Goal: Transaction & Acquisition: Purchase product/service

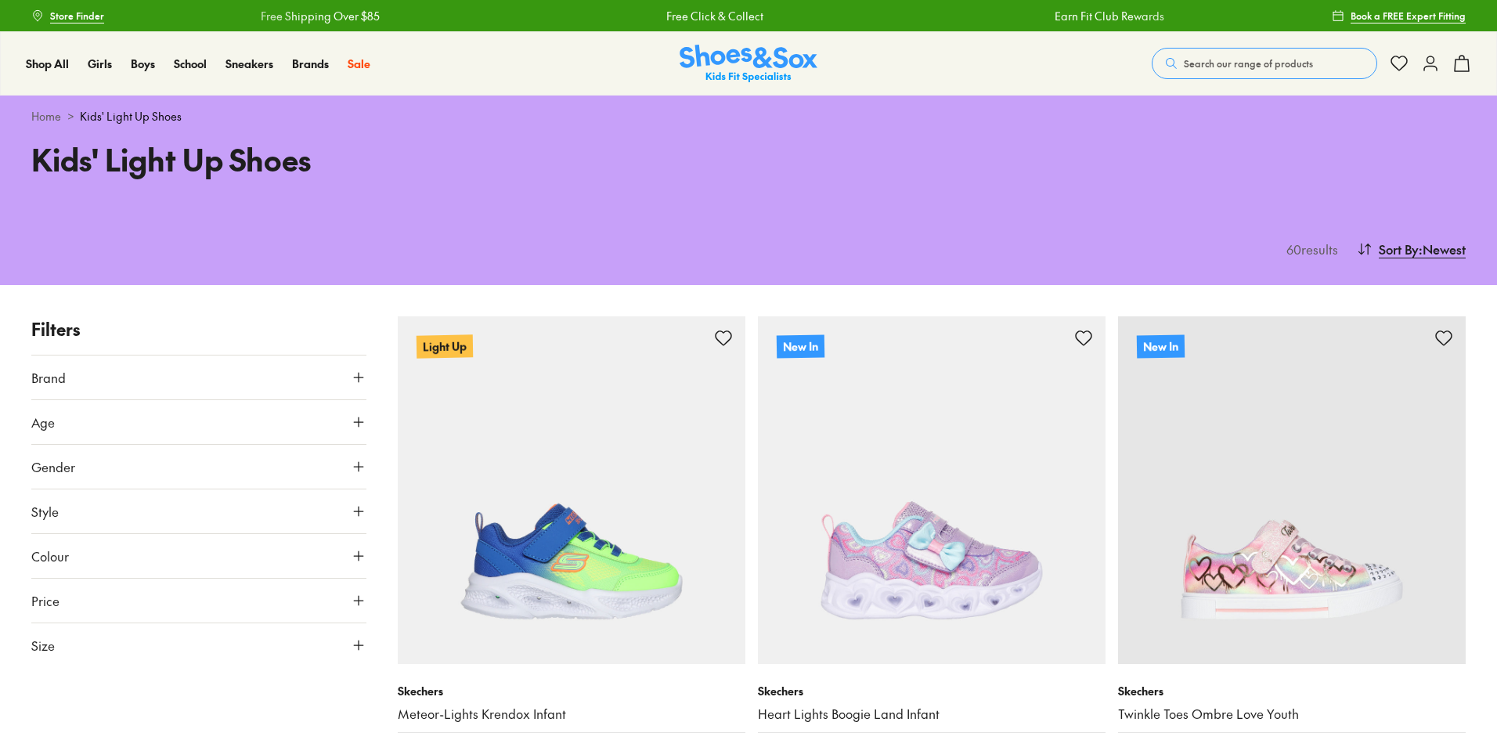
click at [357, 424] on icon at bounding box center [359, 422] width 16 height 16
click at [356, 514] on icon at bounding box center [359, 511] width 16 height 16
click at [362, 646] on icon at bounding box center [359, 645] width 16 height 16
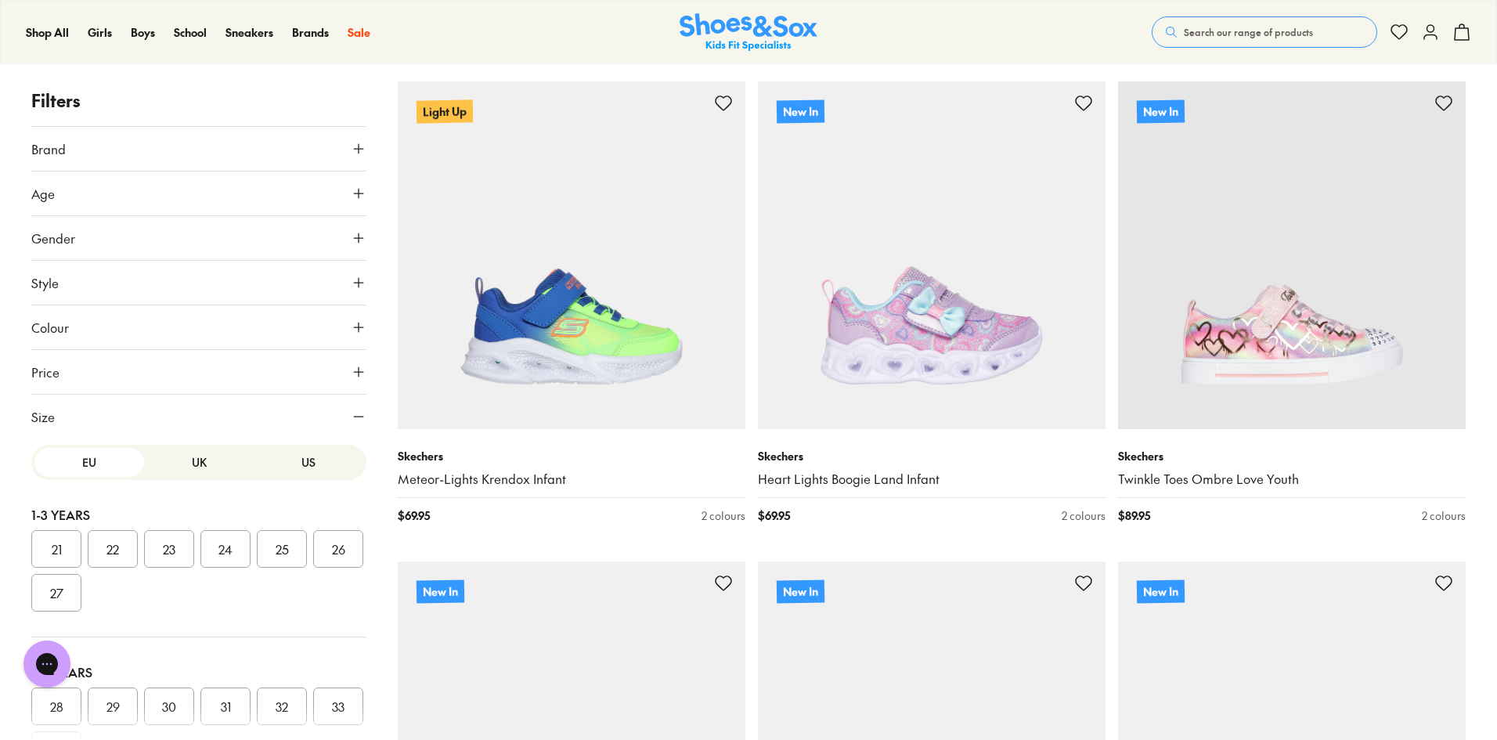
click at [289, 456] on button "US" at bounding box center [309, 462] width 110 height 29
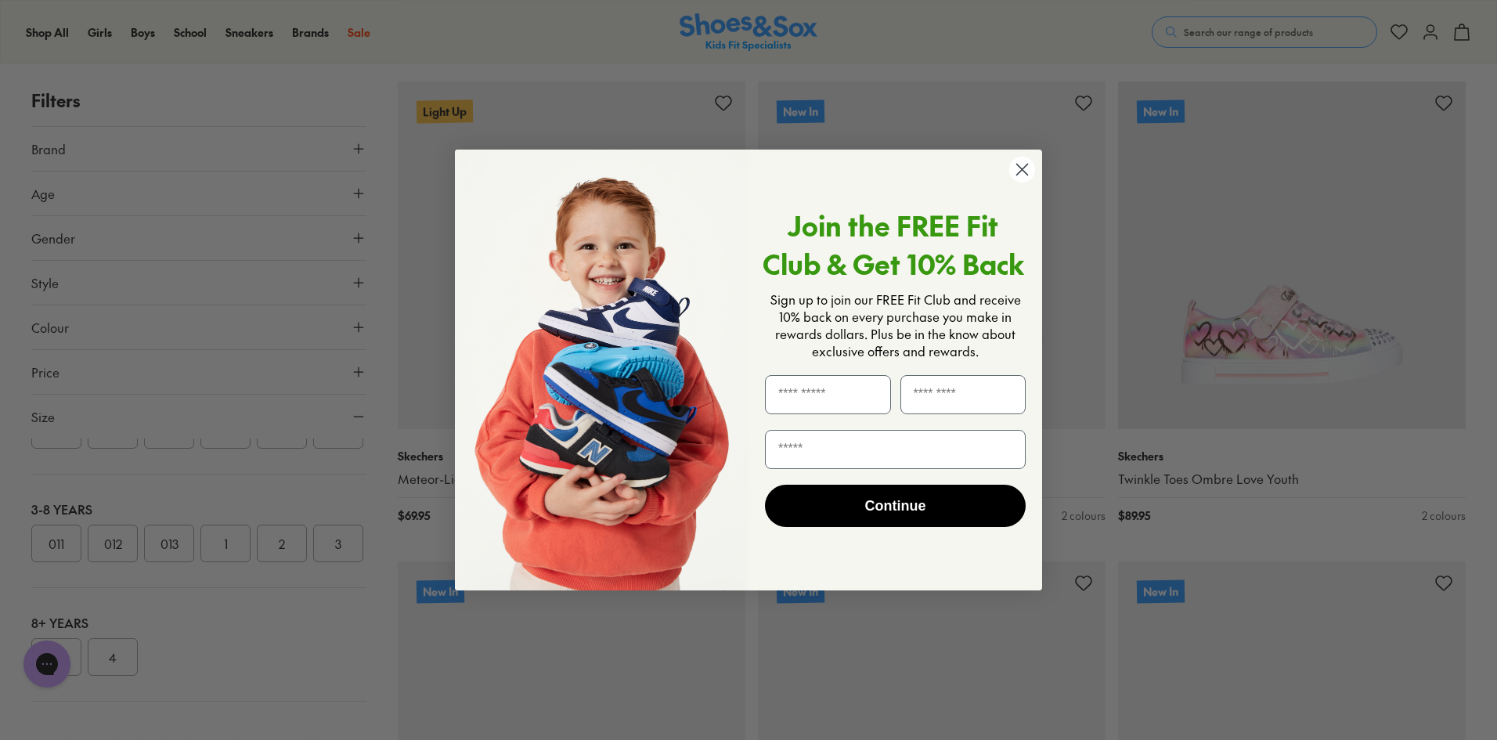
click at [272, 582] on div "Close dialog Join the FREE Fit Club & Get 10% Back Sign up to join our FREE Fit…" at bounding box center [748, 370] width 1497 height 740
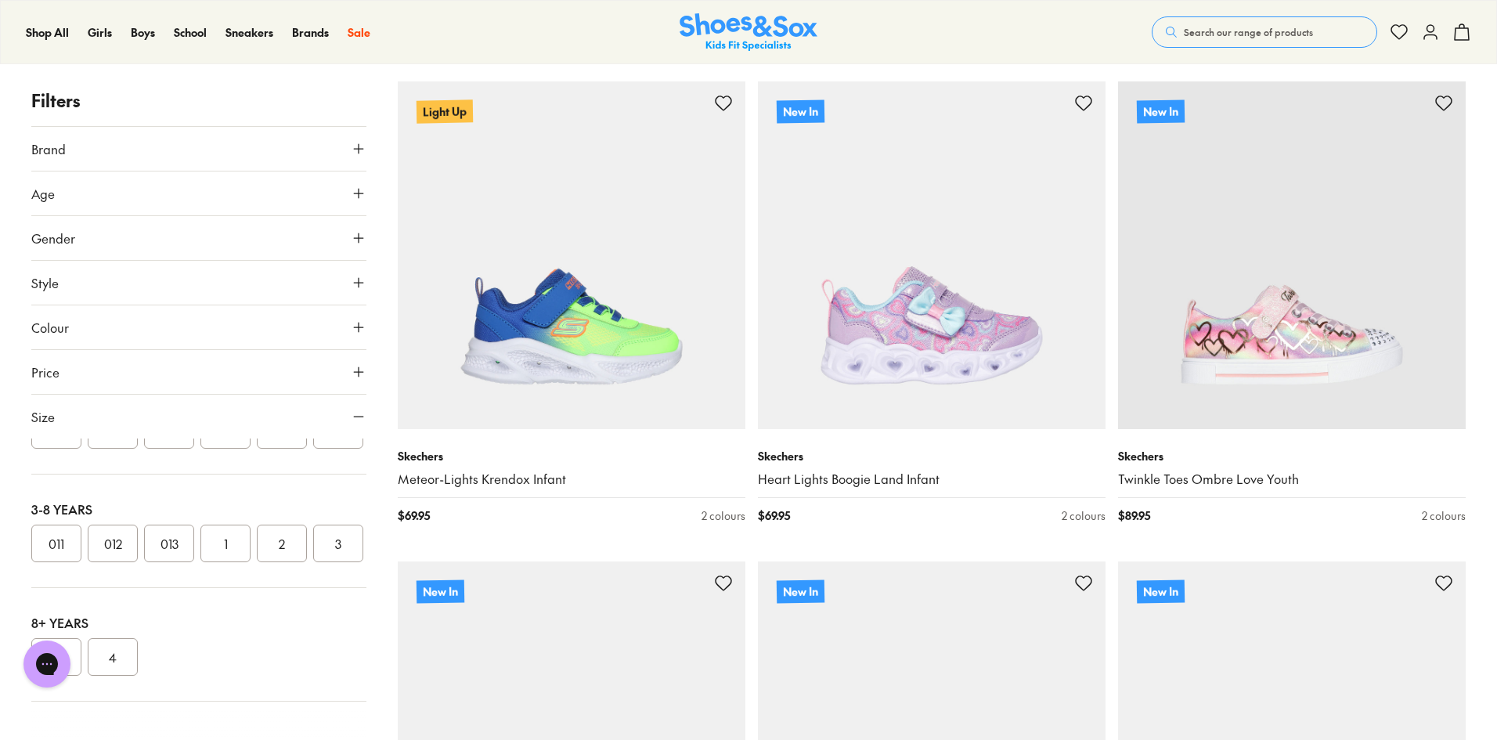
click at [284, 562] on button "2" at bounding box center [282, 543] width 50 height 38
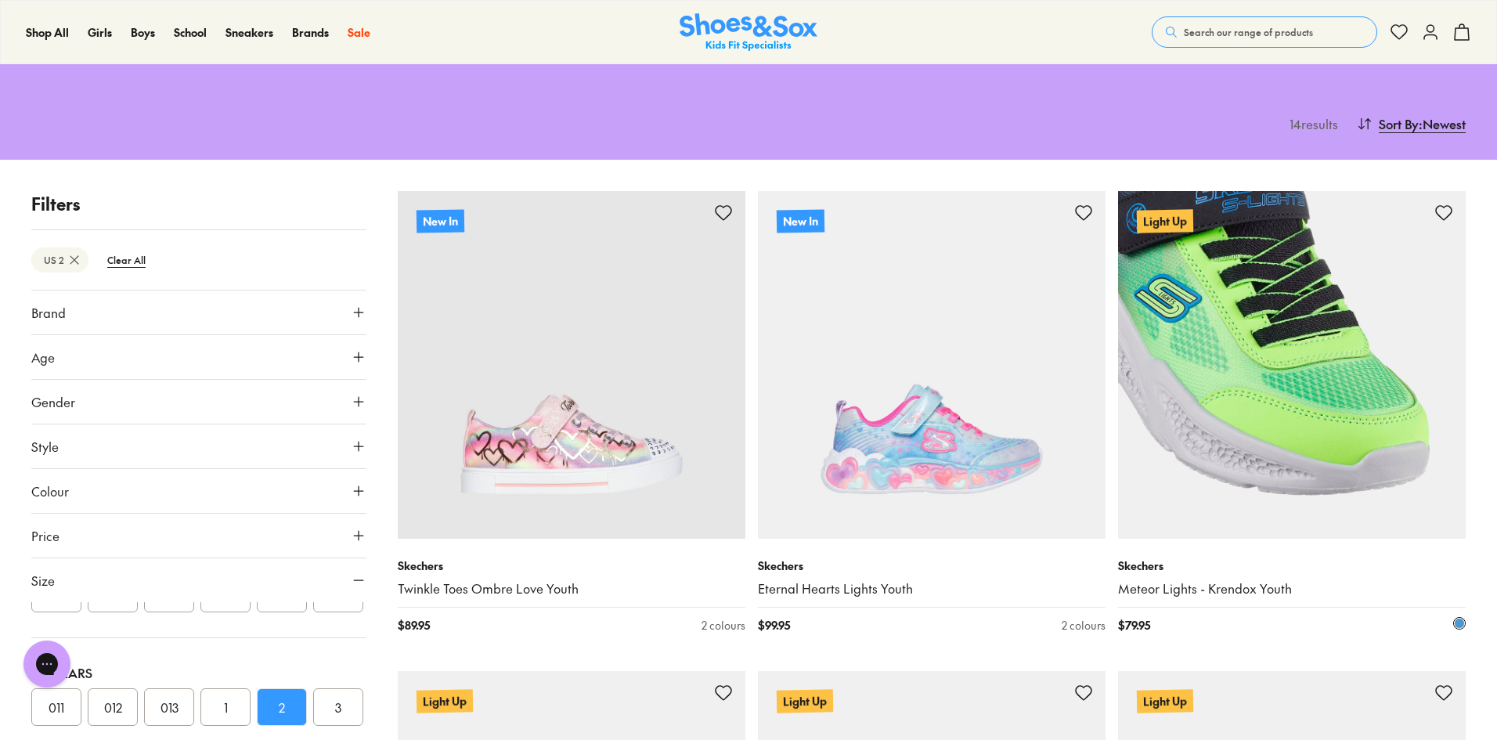
click at [1342, 393] on img at bounding box center [1292, 365] width 348 height 348
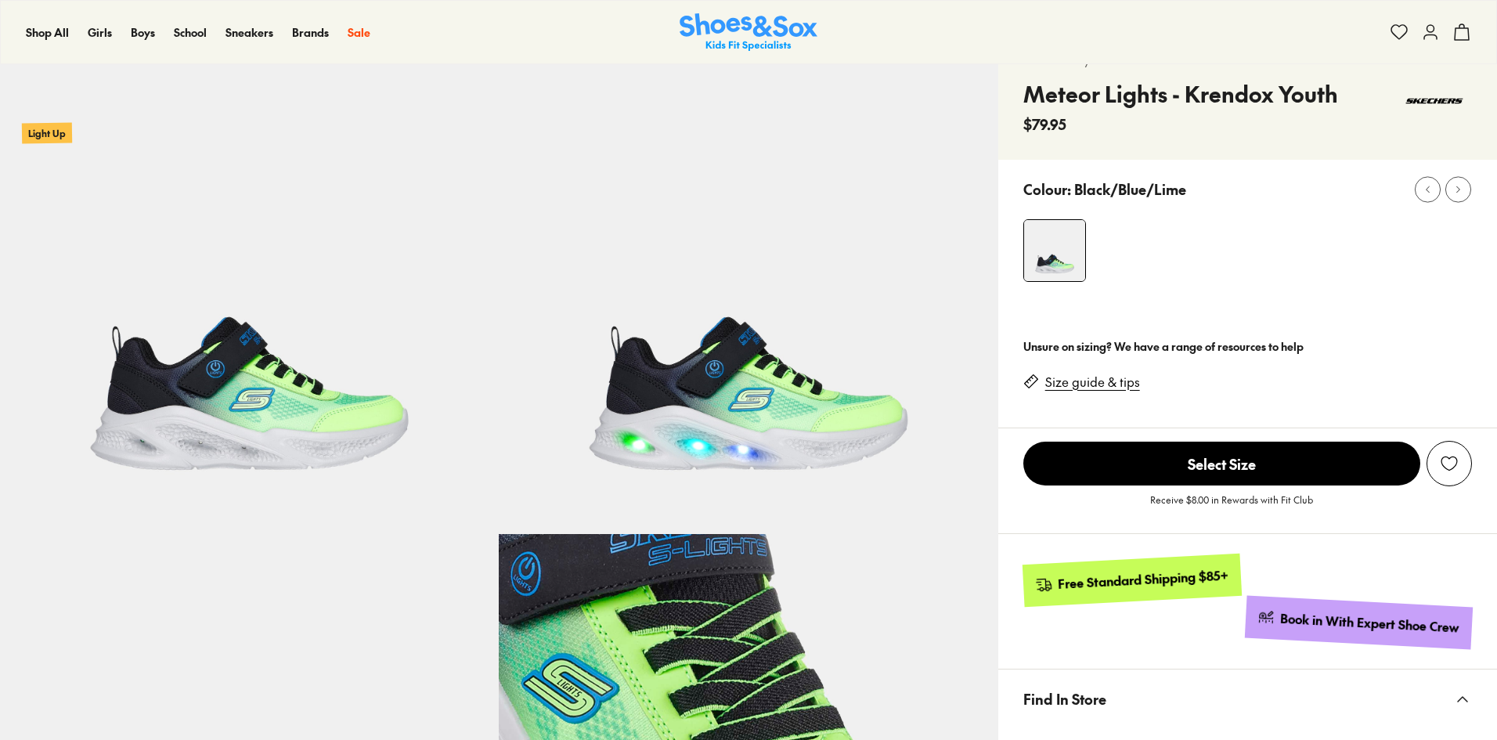
scroll to position [78, 0]
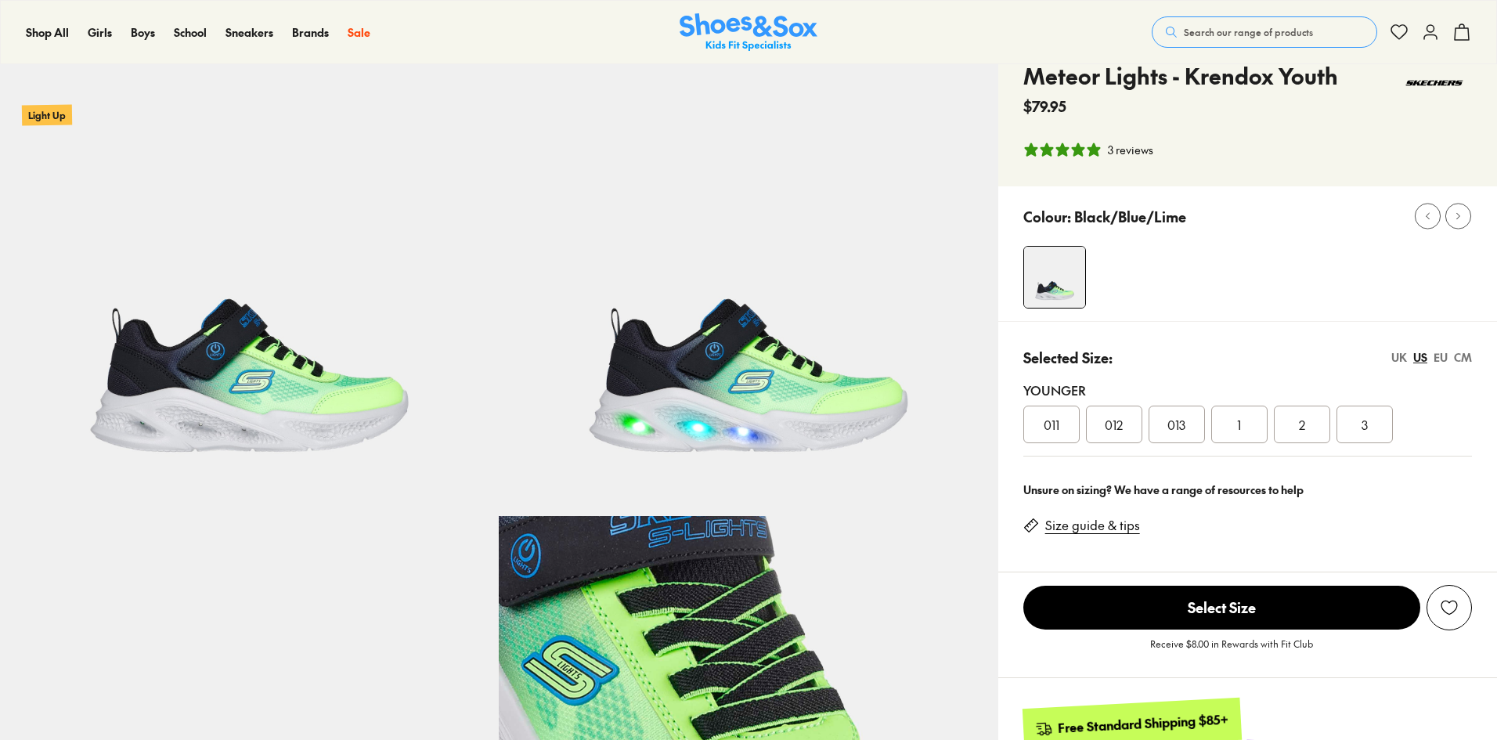
select select "*"
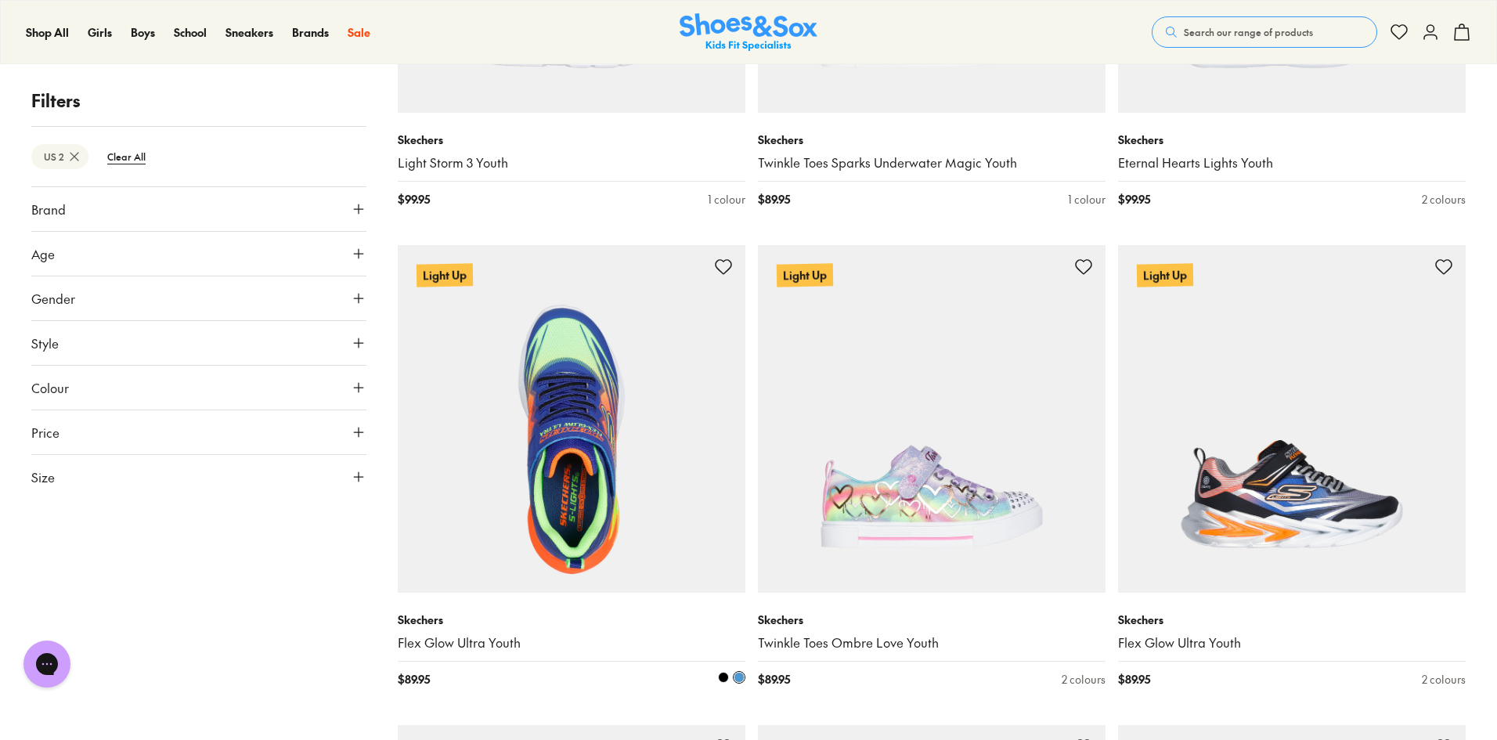
scroll to position [1025, 0]
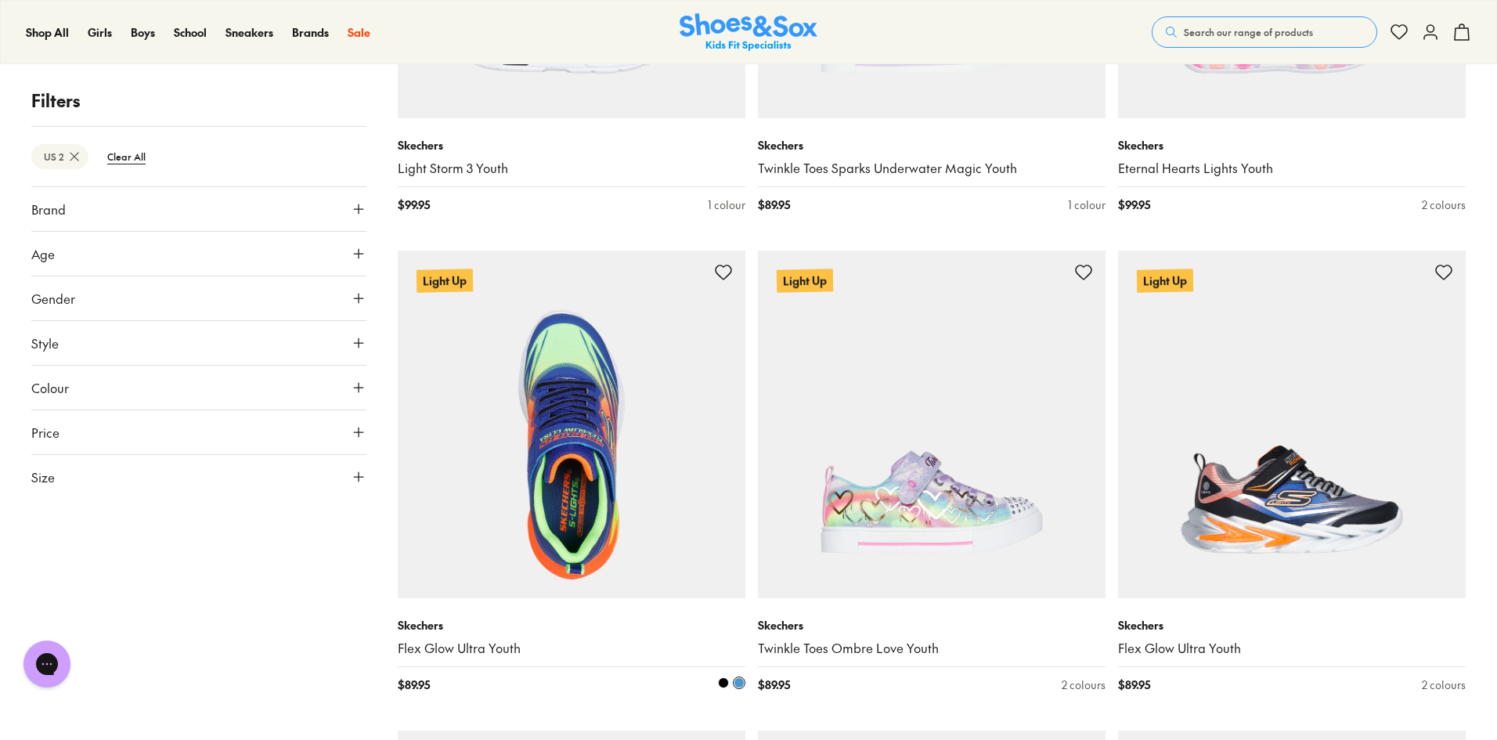
click at [571, 527] on img at bounding box center [572, 424] width 348 height 348
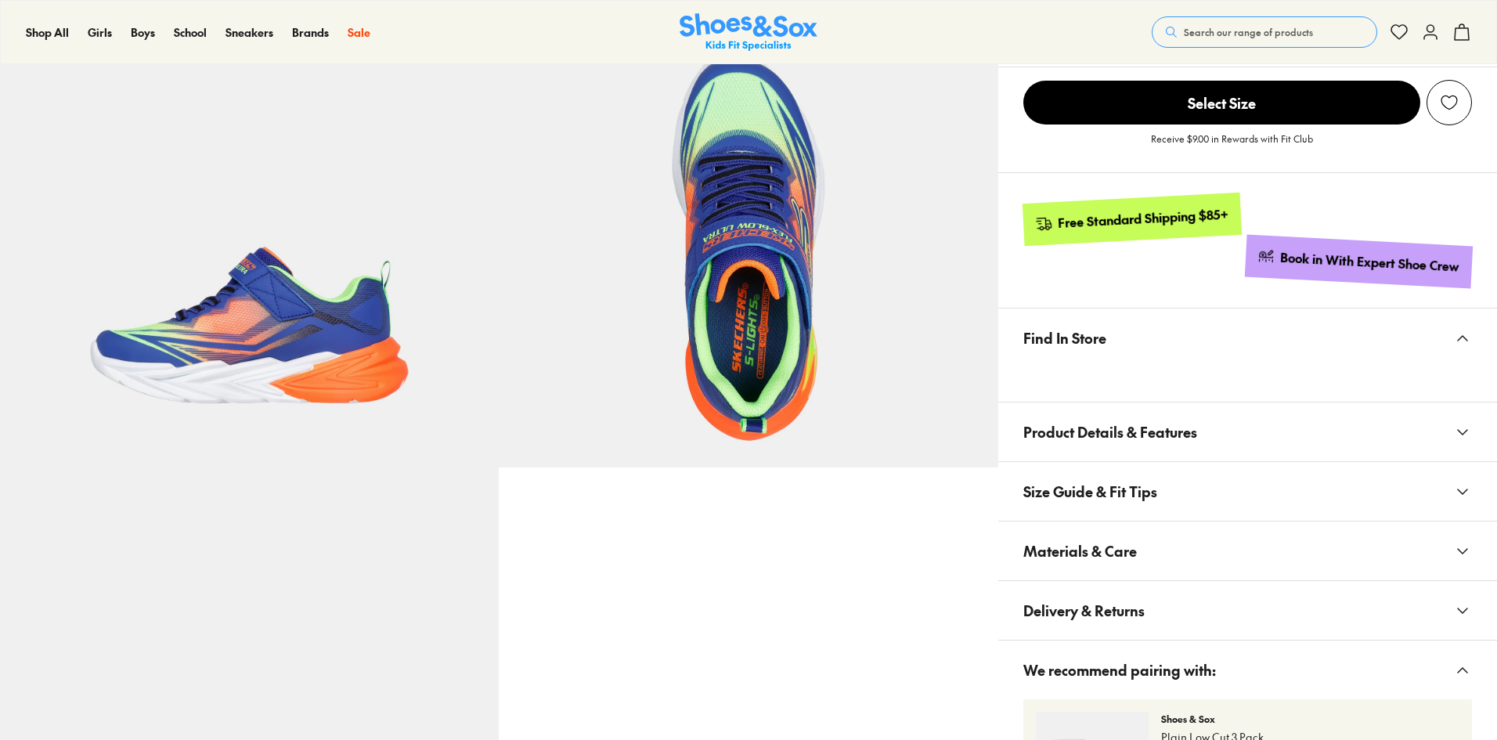
scroll to position [235, 0]
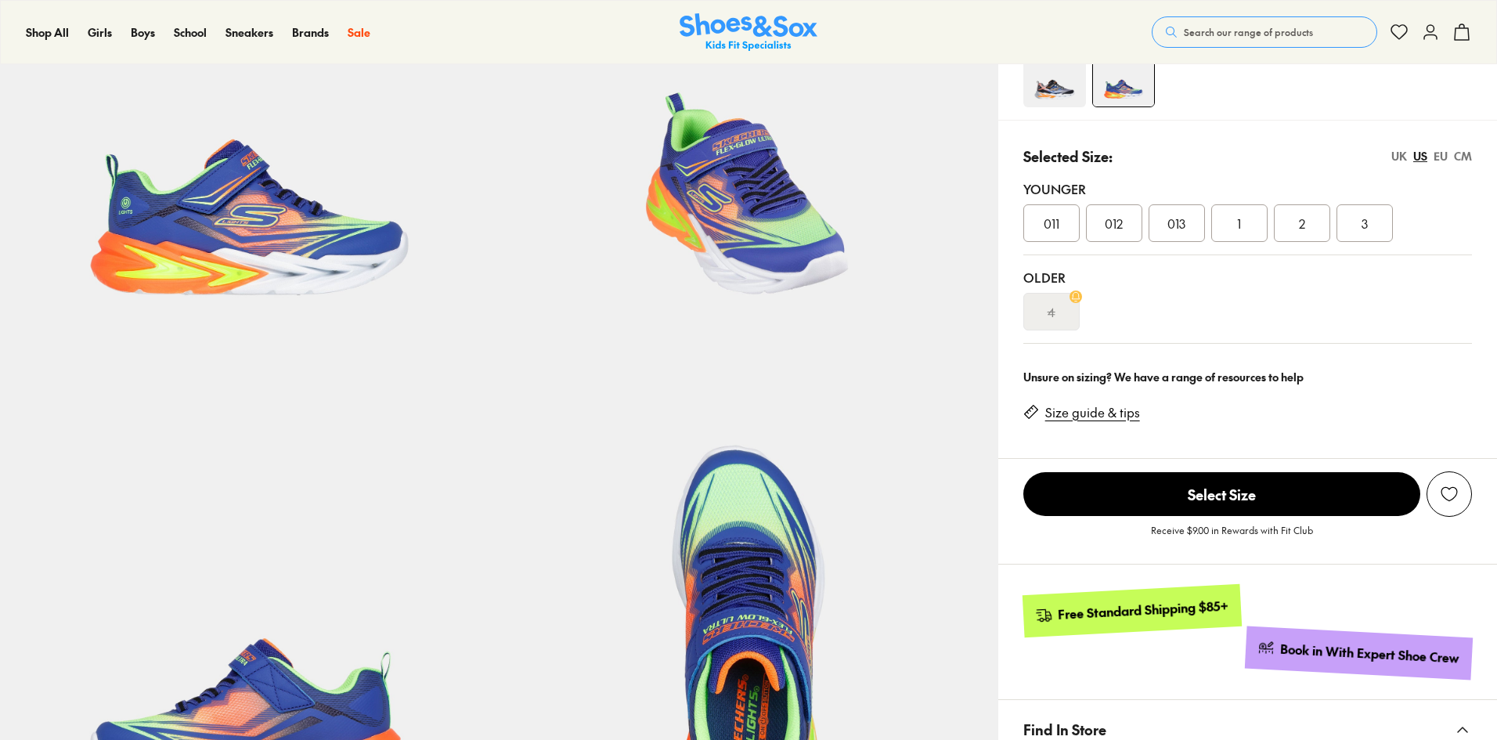
select select "*"
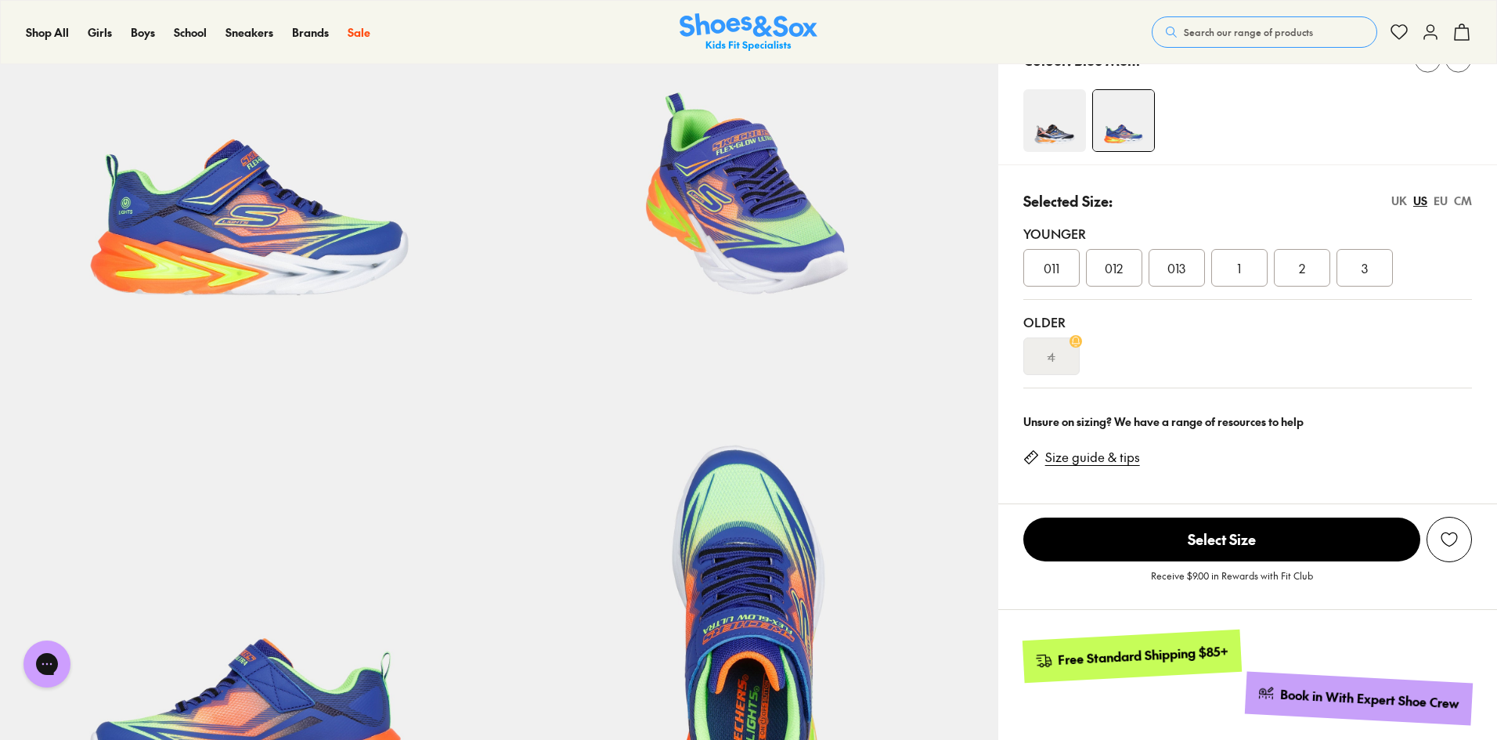
scroll to position [0, 0]
click at [1062, 124] on img at bounding box center [1054, 120] width 63 height 63
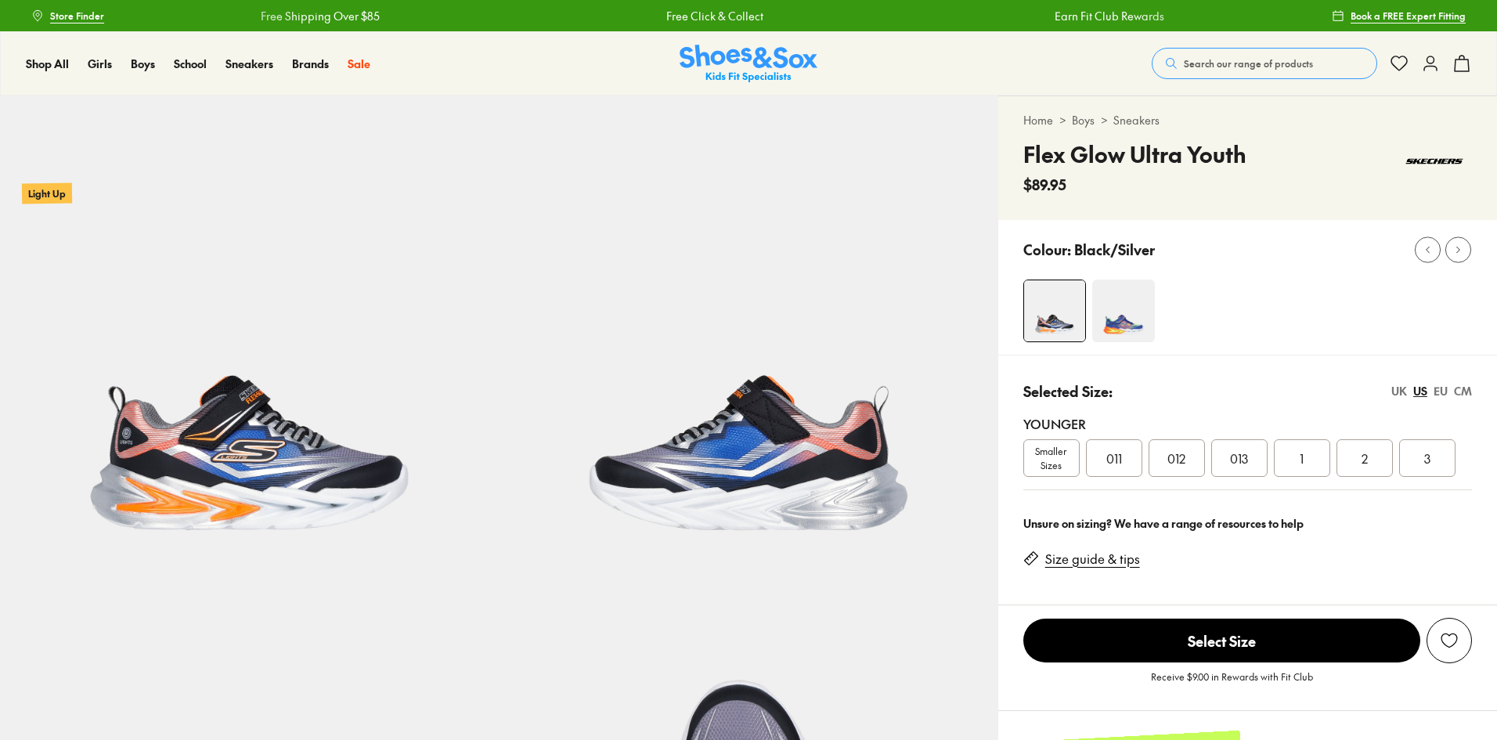
select select "*"
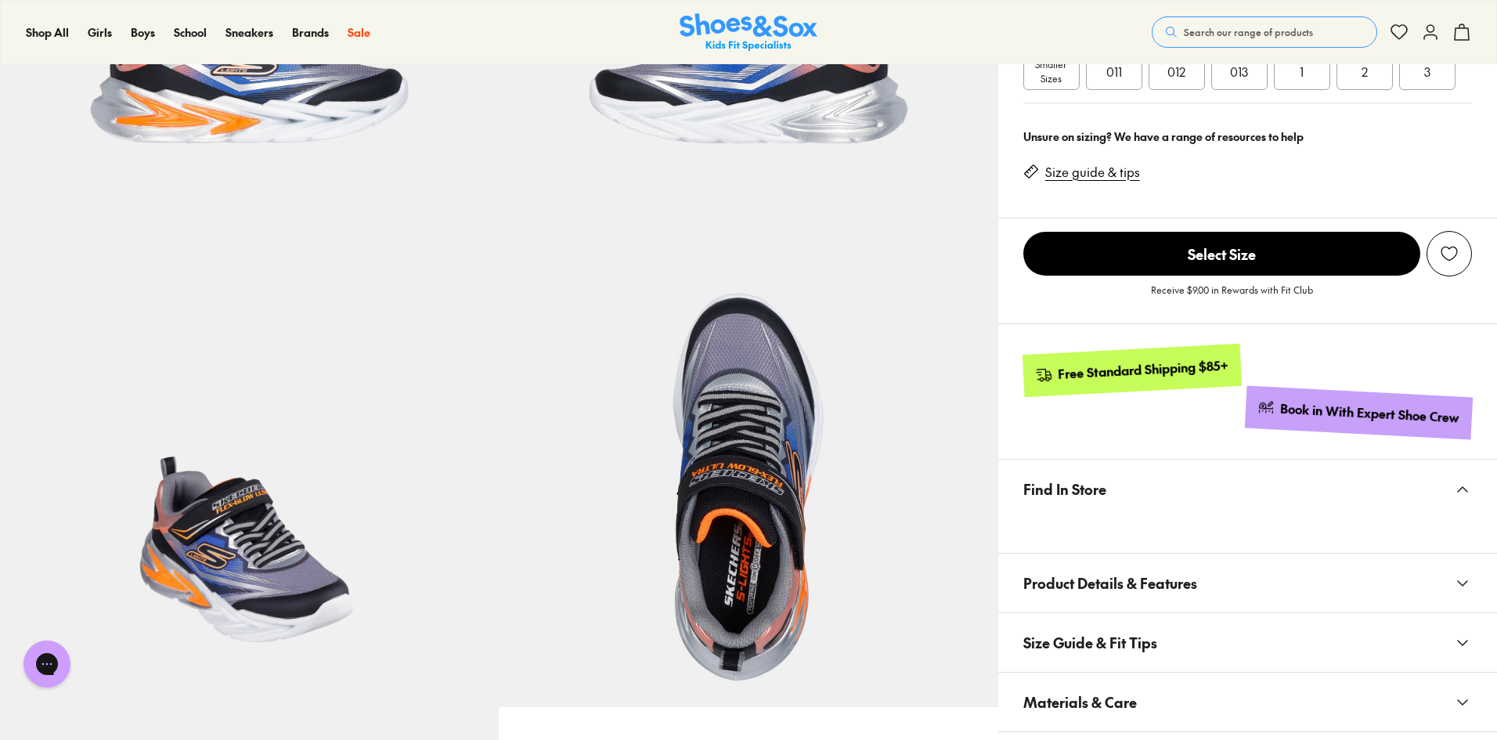
scroll to position [78, 0]
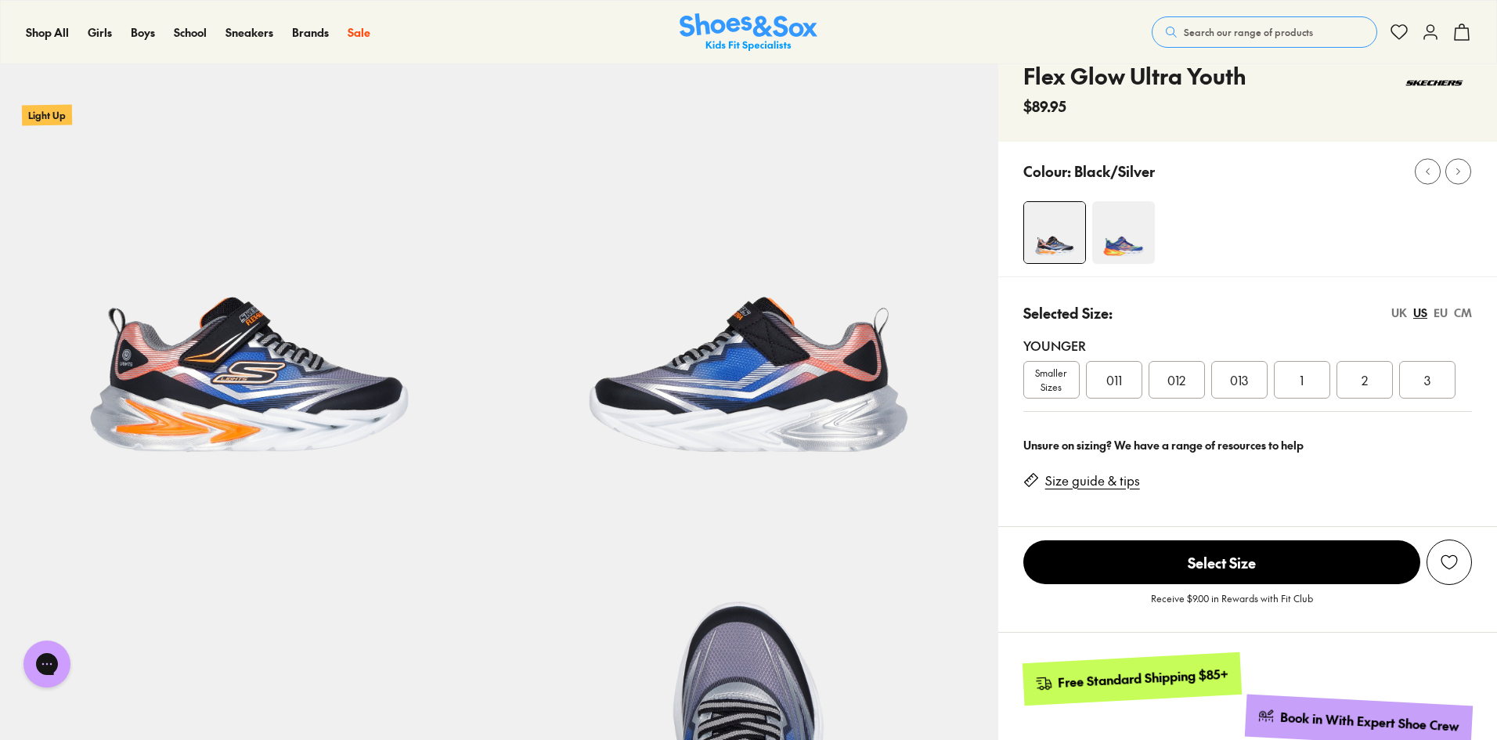
click at [1399, 314] on div "UK" at bounding box center [1399, 313] width 16 height 16
click at [1421, 310] on div "US" at bounding box center [1420, 313] width 14 height 16
click at [1432, 374] on div "3" at bounding box center [1427, 380] width 56 height 38
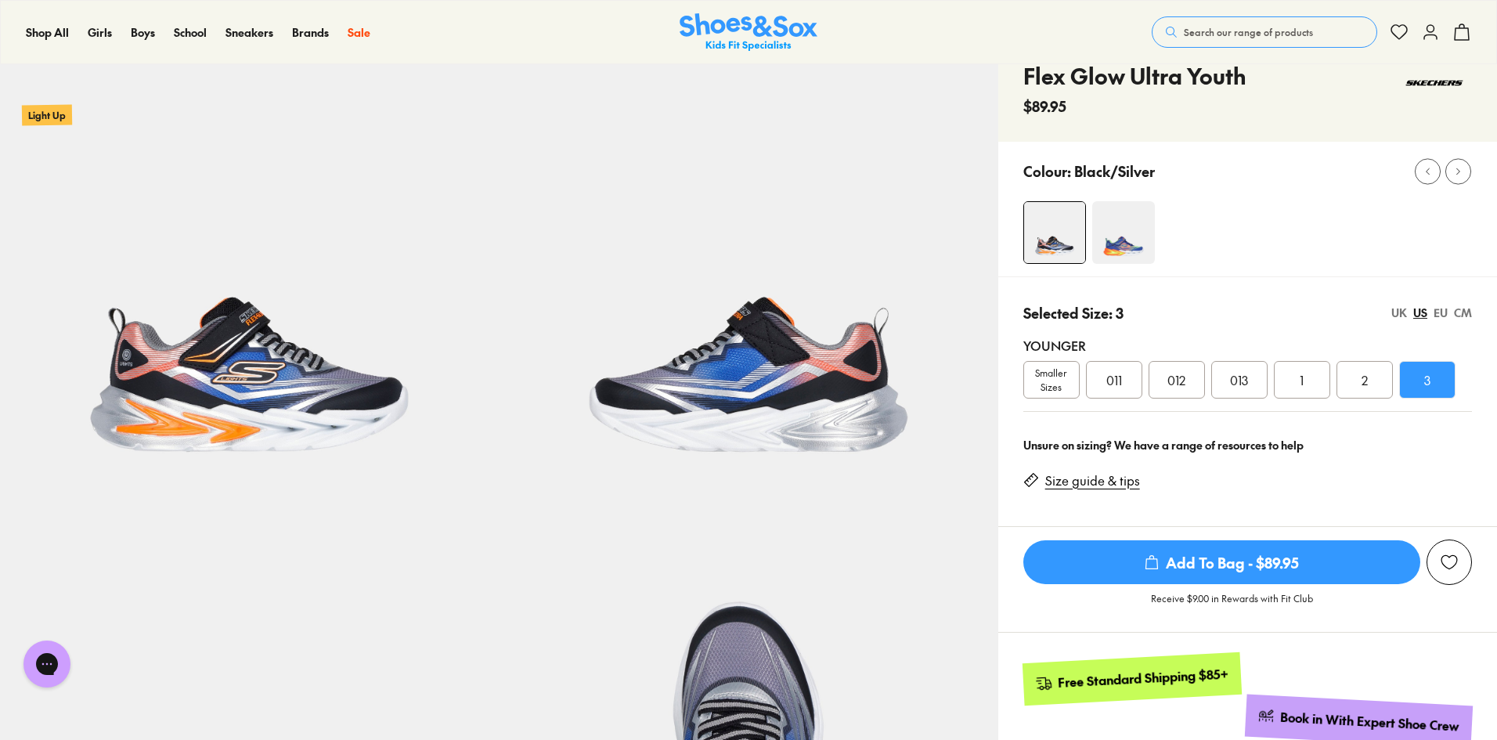
click at [1065, 485] on link "Size guide & tips" at bounding box center [1092, 480] width 95 height 17
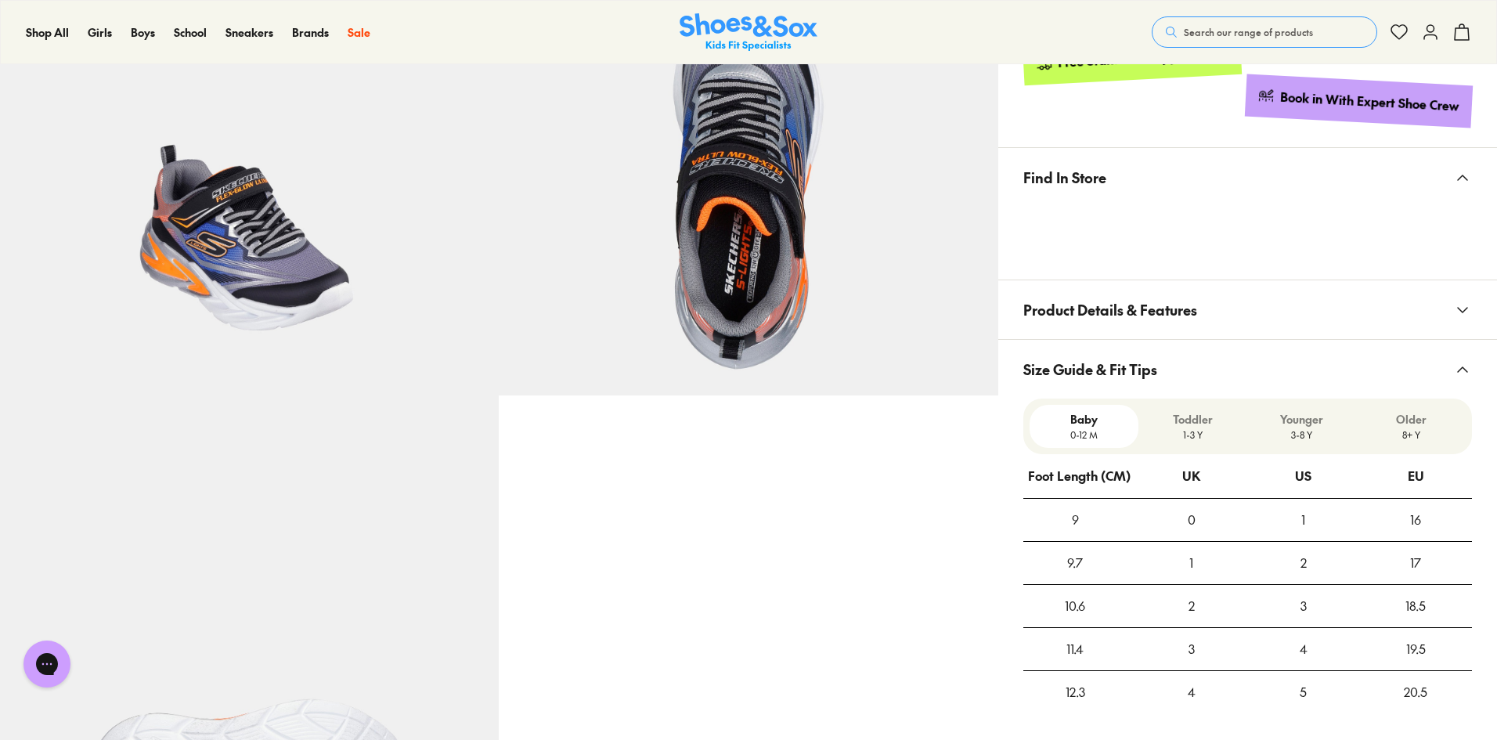
scroll to position [765, 0]
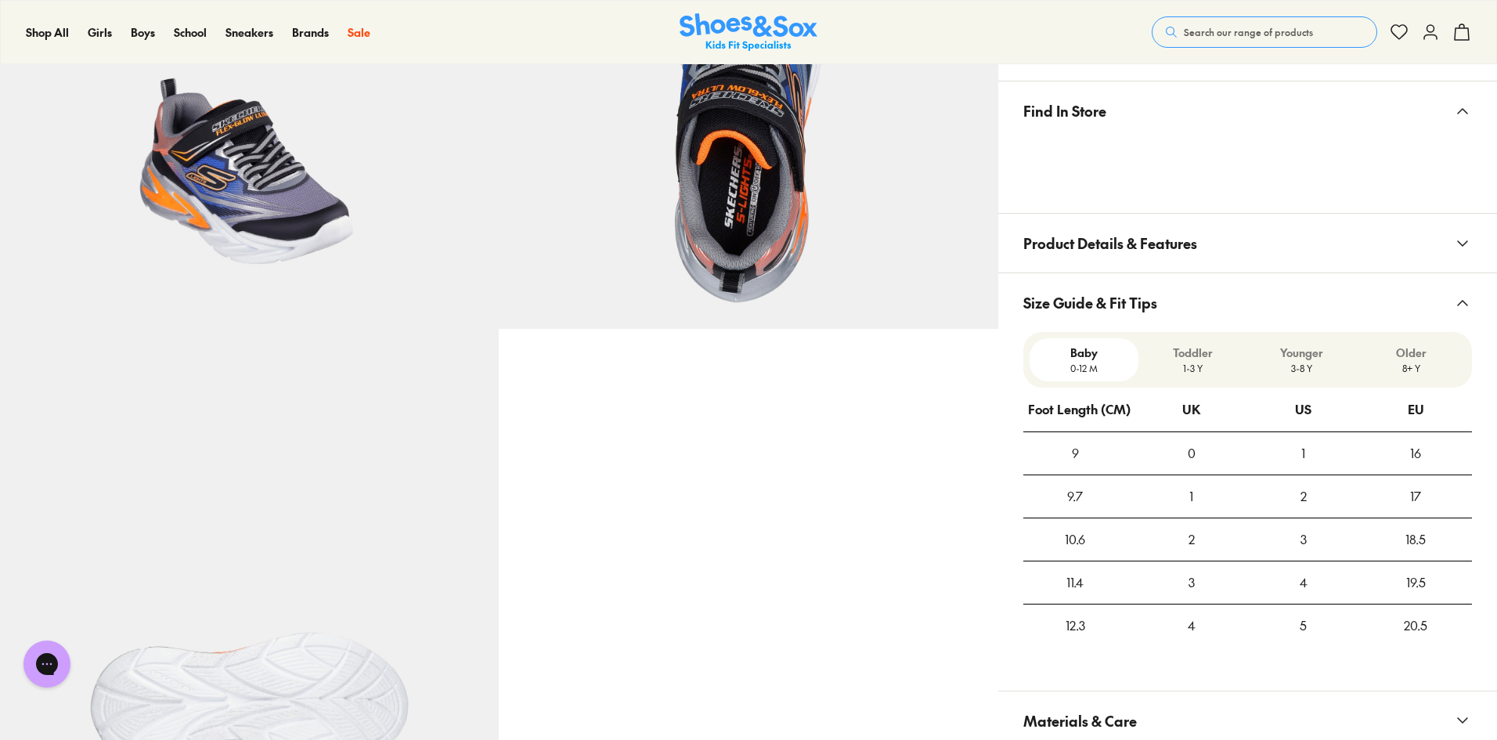
click at [1287, 360] on p "Younger" at bounding box center [1301, 352] width 96 height 16
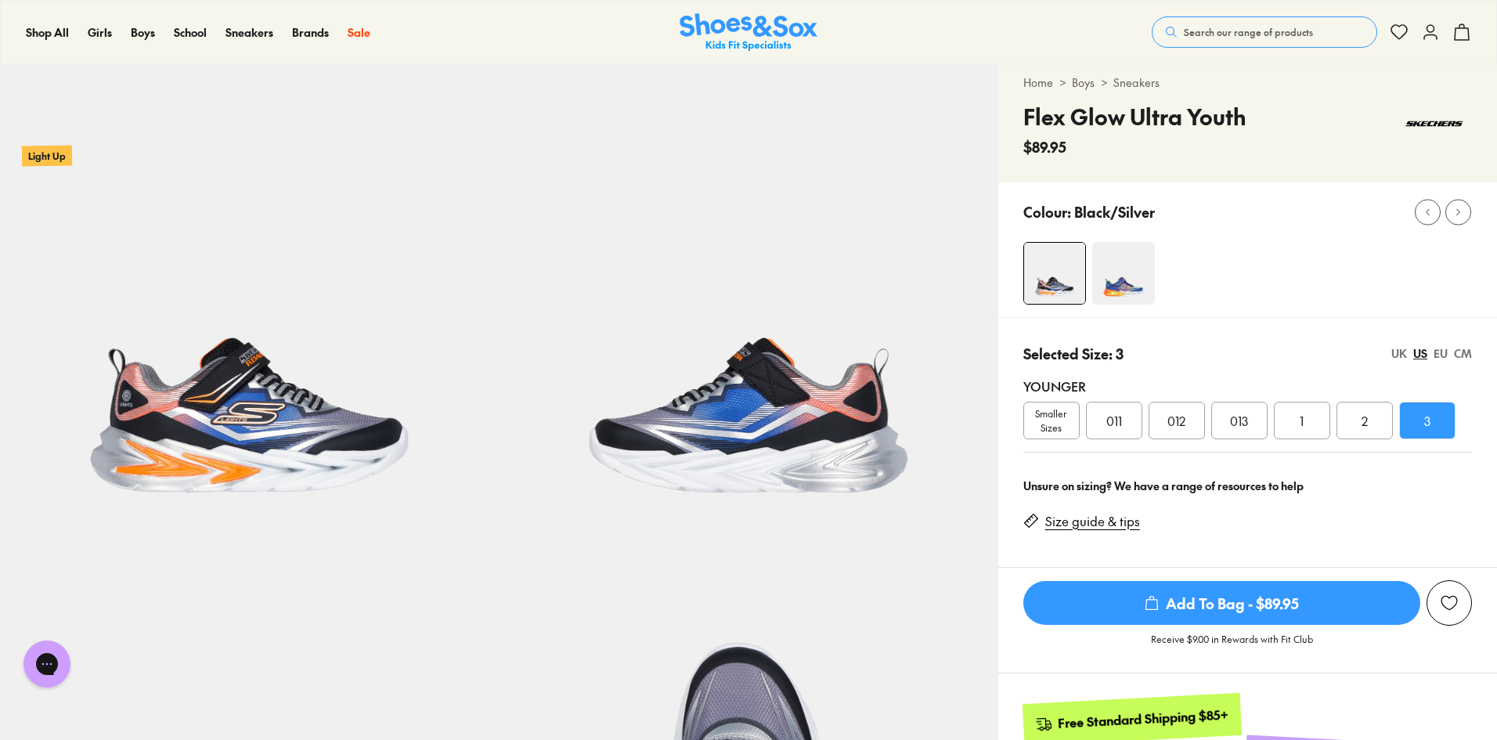
scroll to position [0, 0]
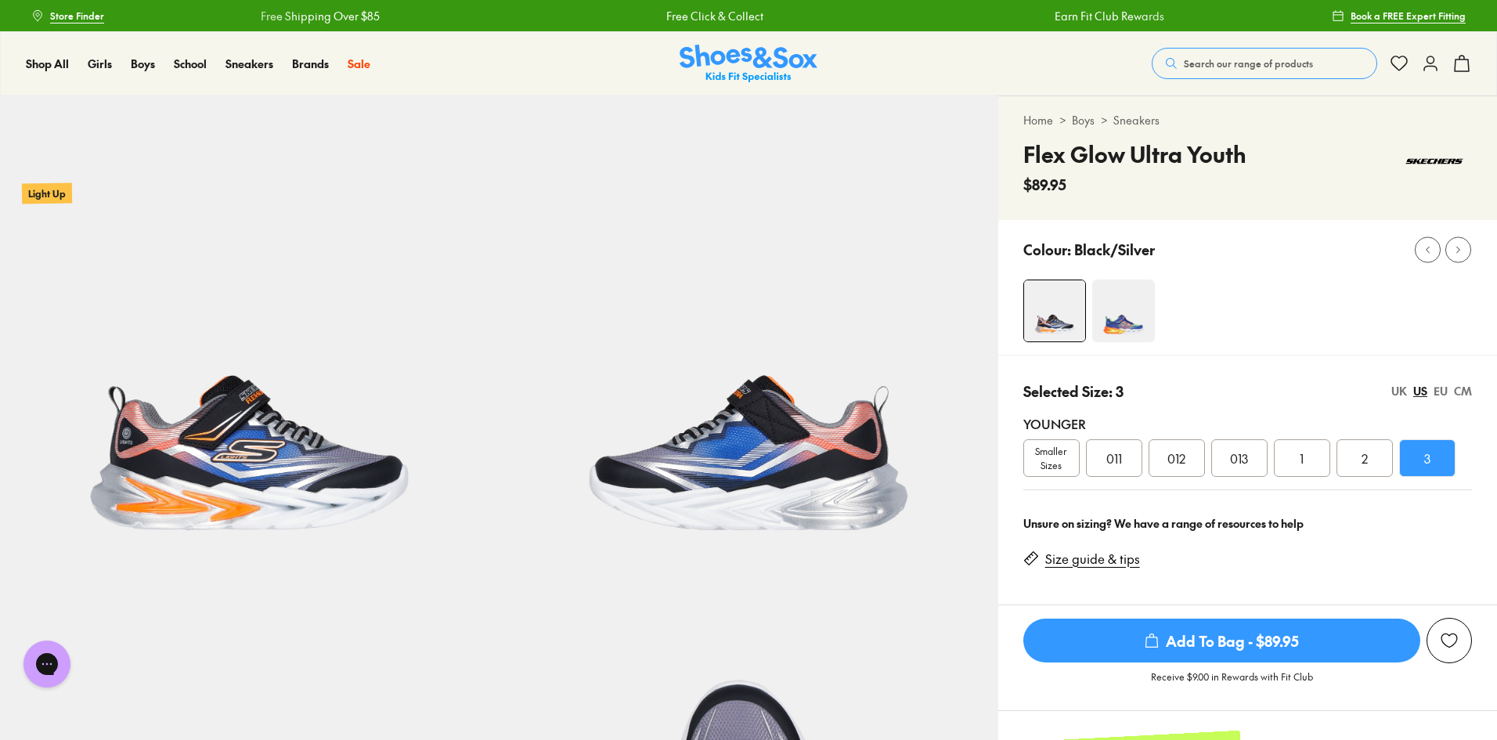
click at [1206, 642] on span "Add To Bag - $89.95" at bounding box center [1221, 640] width 397 height 44
